Goal: Task Accomplishment & Management: Use online tool/utility

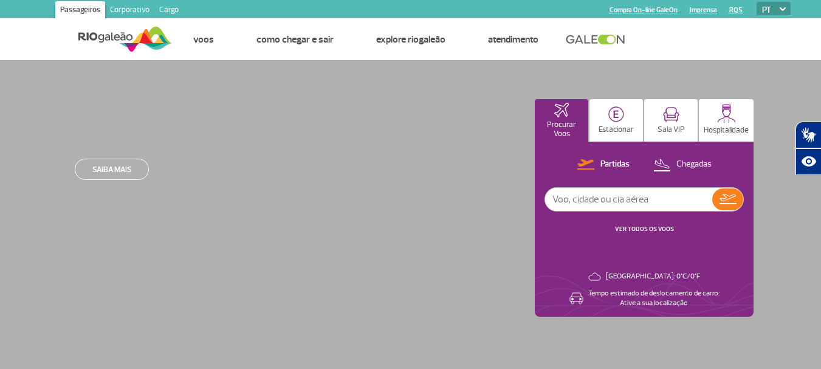
click at [166, 9] on link "Cargo" at bounding box center [168, 10] width 29 height 19
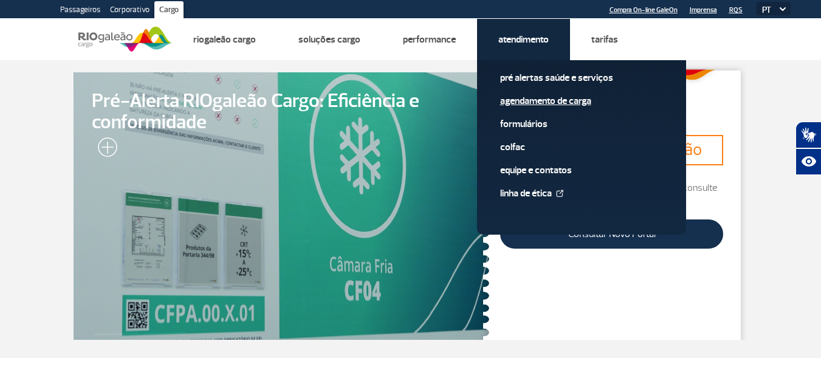
click at [530, 103] on link "Agendamento de Carga" at bounding box center [581, 100] width 163 height 13
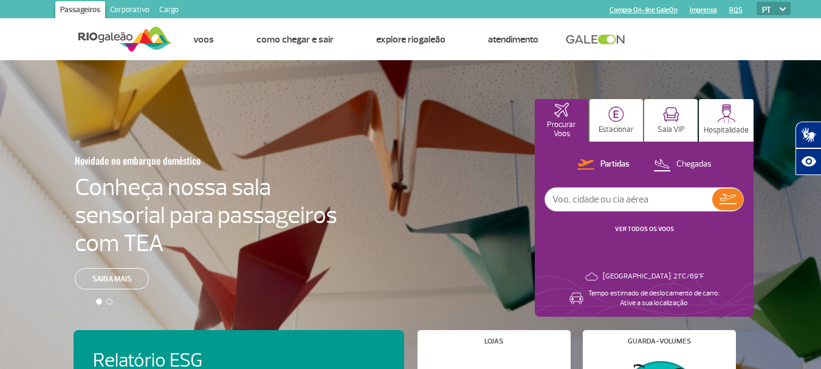
click at [301, 98] on div "Novidade no embarque doméstico Conheça nossa sala sensorial para passageiros co…" at bounding box center [410, 224] width 821 height 328
click at [173, 10] on link "Cargo" at bounding box center [168, 10] width 29 height 19
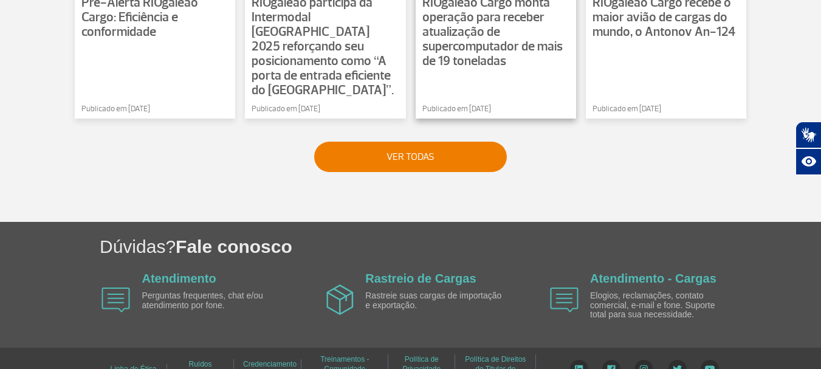
scroll to position [1101, 0]
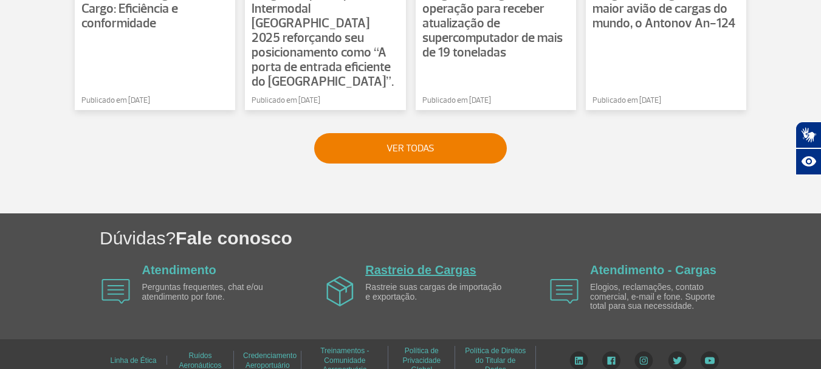
click at [414, 263] on link "Rastreio de Cargas" at bounding box center [420, 269] width 111 height 13
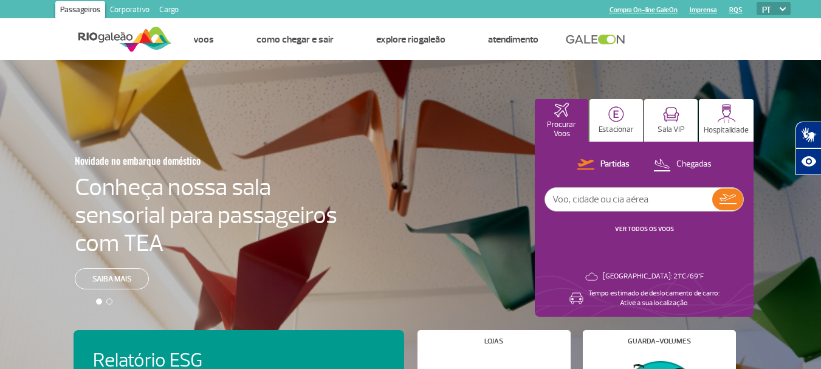
click at [172, 11] on link "Cargo" at bounding box center [168, 10] width 29 height 19
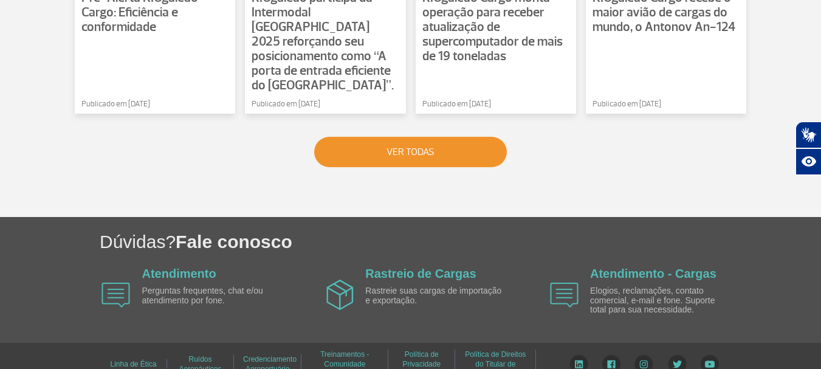
scroll to position [1101, 0]
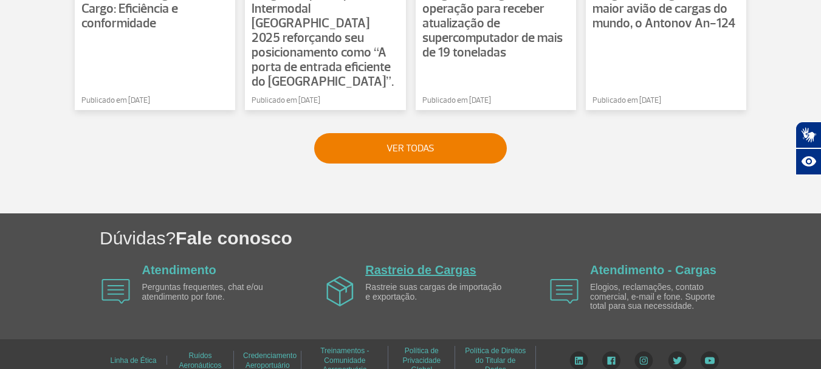
click at [408, 263] on link "Rastreio de Cargas" at bounding box center [420, 269] width 111 height 13
